Goal: Check status: Check status

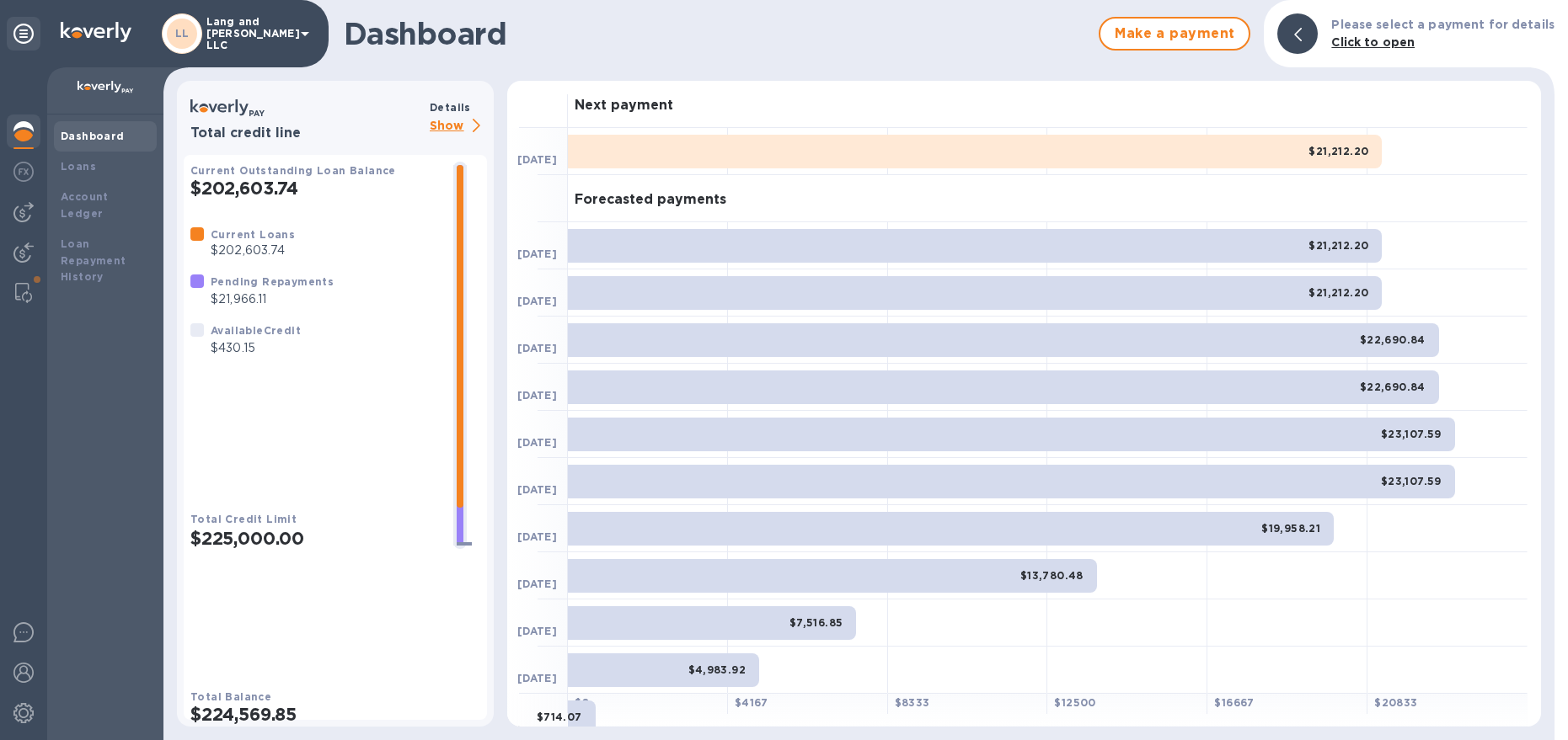
click at [84, 134] on b "Dashboard" at bounding box center [93, 136] width 64 height 12
drag, startPoint x: 87, startPoint y: 172, endPoint x: 87, endPoint y: 162, distance: 10.0
click at [87, 172] on b "Loans" at bounding box center [78, 166] width 36 height 12
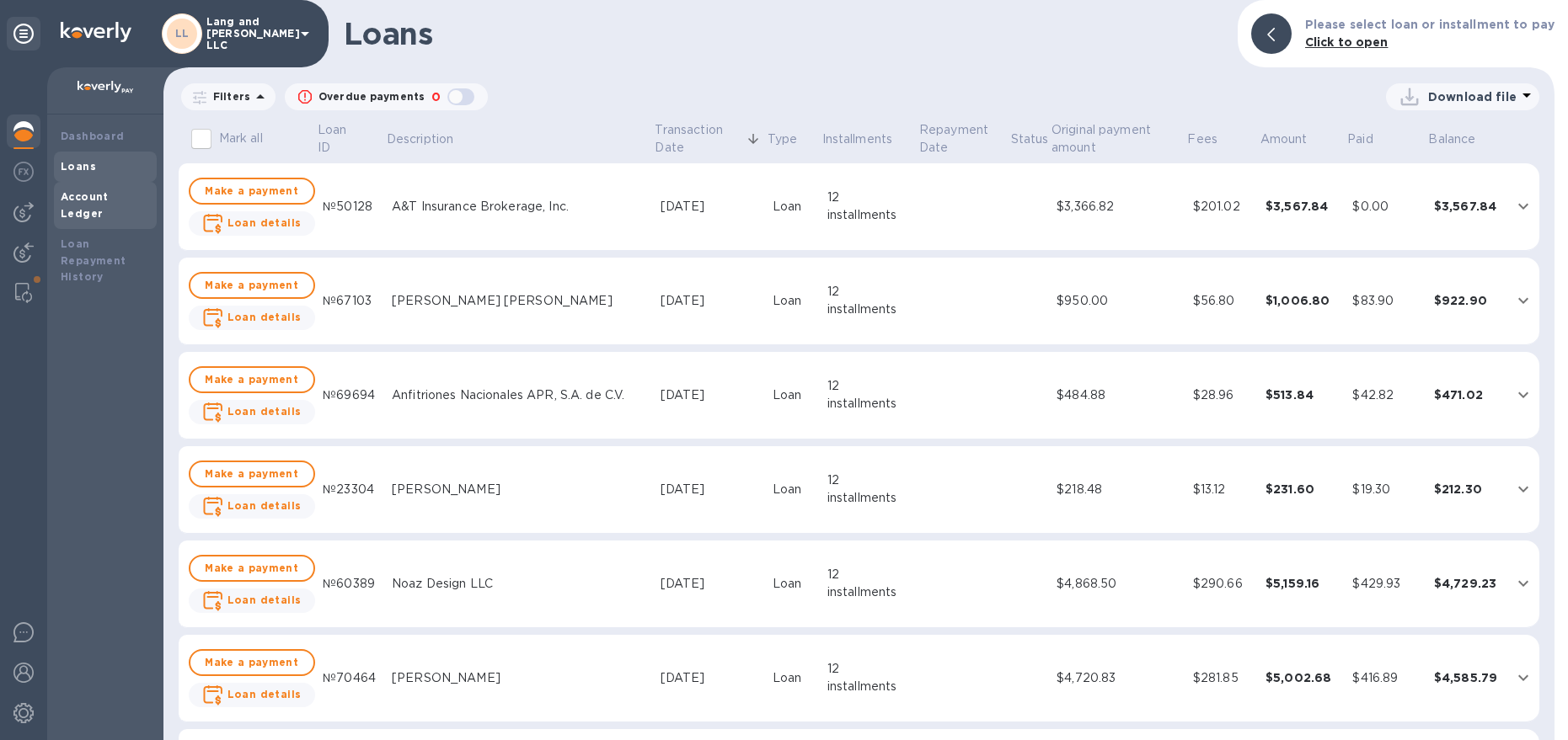
drag, startPoint x: 91, startPoint y: 139, endPoint x: 93, endPoint y: 196, distance: 57.0
click at [91, 139] on b "Dashboard" at bounding box center [93, 136] width 64 height 12
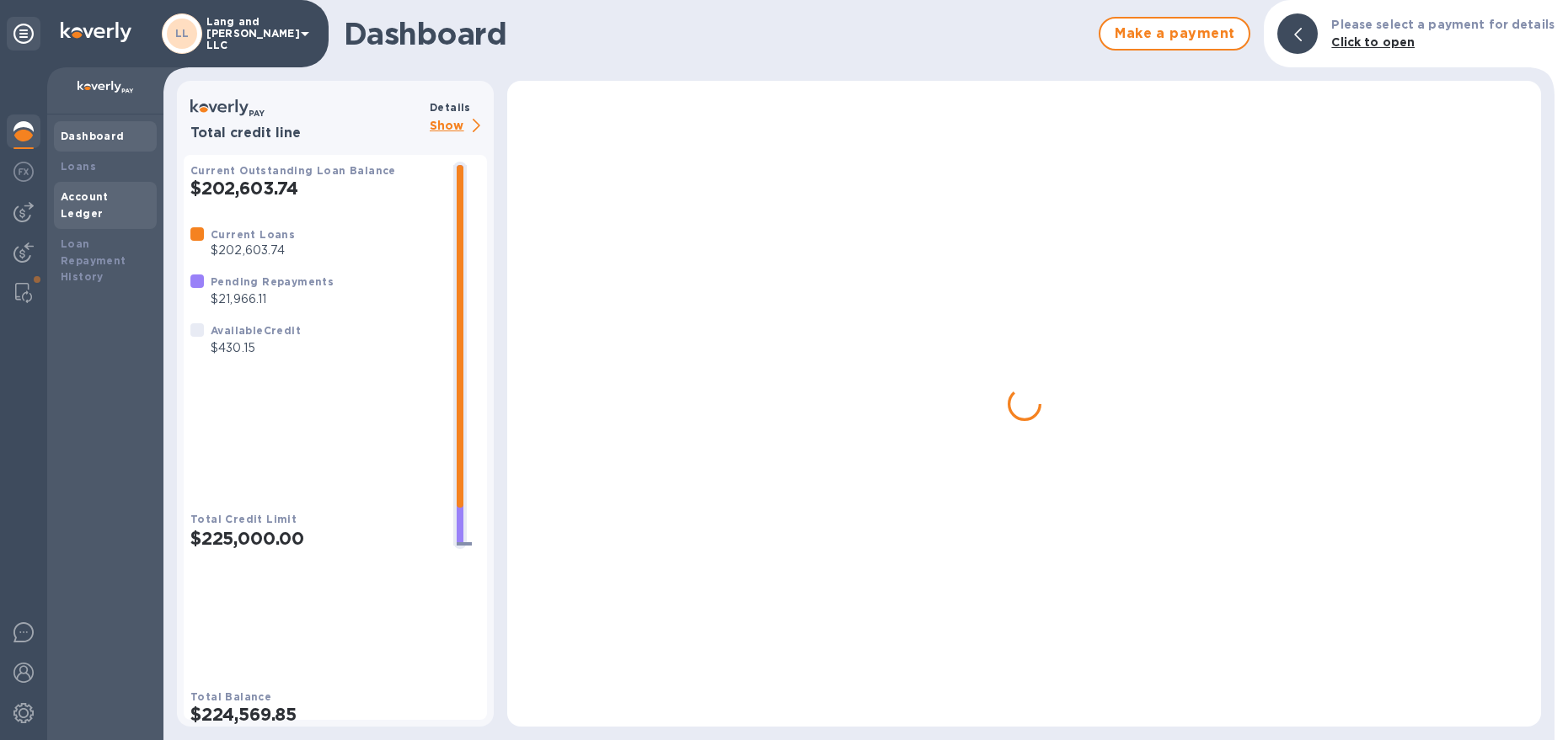
click at [93, 201] on b "Account Ledger" at bounding box center [85, 205] width 48 height 29
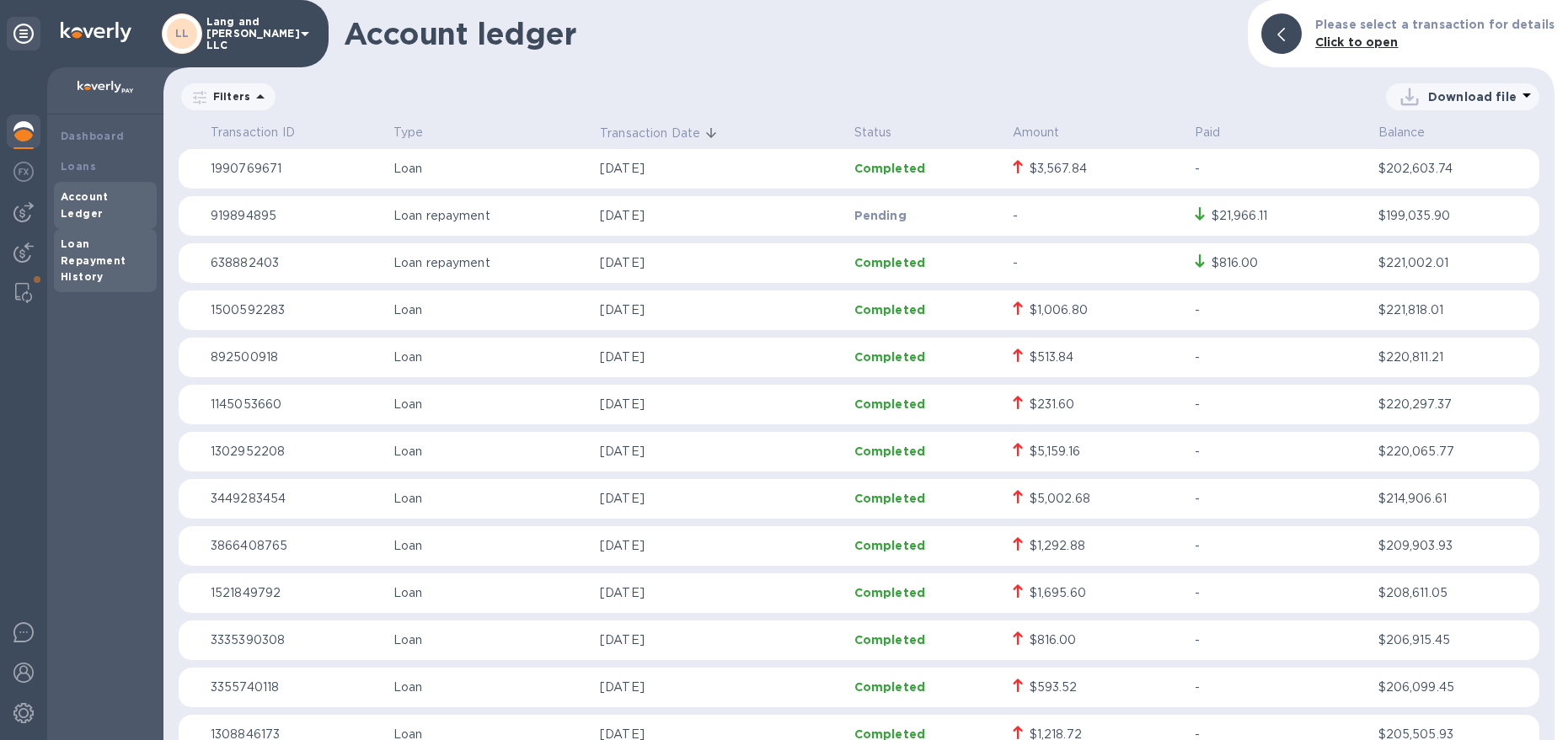
click at [80, 242] on b "Loan Repayment History" at bounding box center [93, 261] width 66 height 46
